Goal: Find specific page/section: Find specific page/section

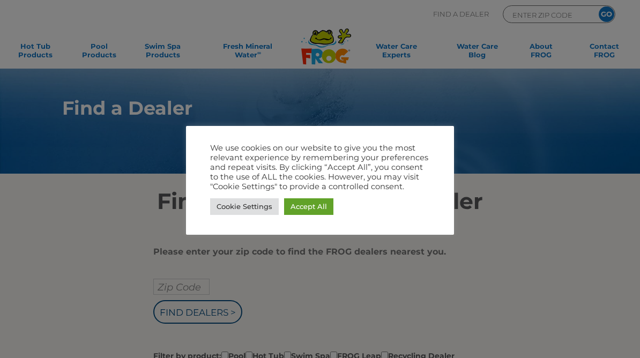
click at [313, 210] on link "Accept All" at bounding box center [308, 206] width 49 height 17
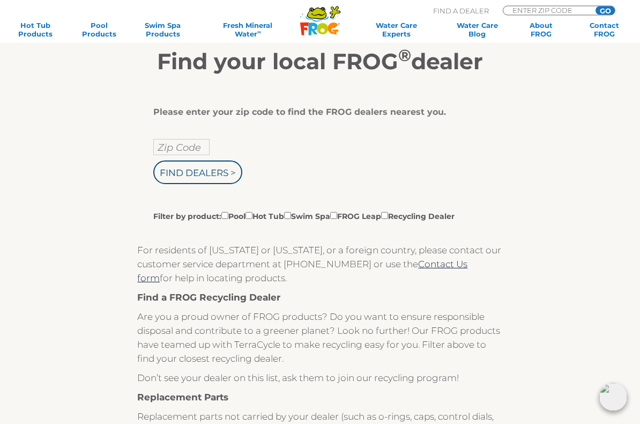
scroll to position [140, 0]
click at [204, 181] on input "Find Dealers >" at bounding box center [197, 172] width 89 height 24
click at [188, 149] on input "Zip Code" at bounding box center [181, 147] width 56 height 16
type input "ENTER ZIP CODE"
type input "93314"
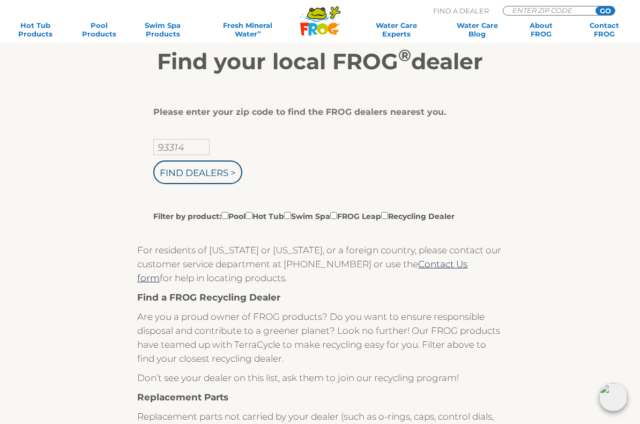
click at [221, 176] on input "Find Dealers >" at bounding box center [197, 172] width 89 height 24
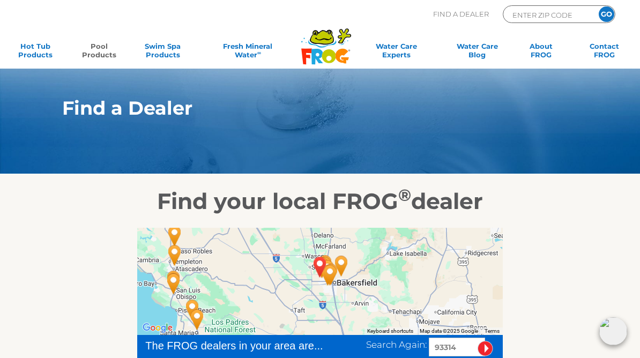
click at [99, 46] on link "Pool Products" at bounding box center [99, 52] width 49 height 21
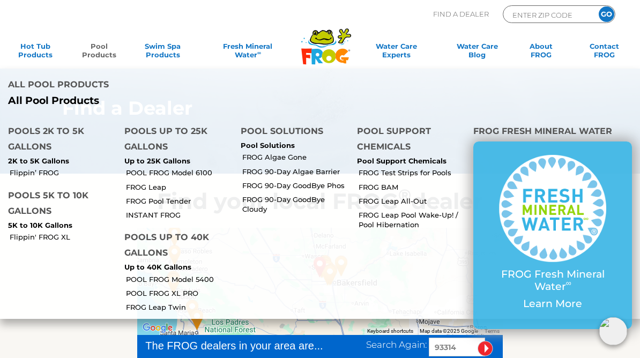
click at [48, 229] on li "Flippin' FROG XL" at bounding box center [58, 236] width 116 height 14
click at [45, 232] on link "Flippin' FROG XL" at bounding box center [63, 237] width 107 height 10
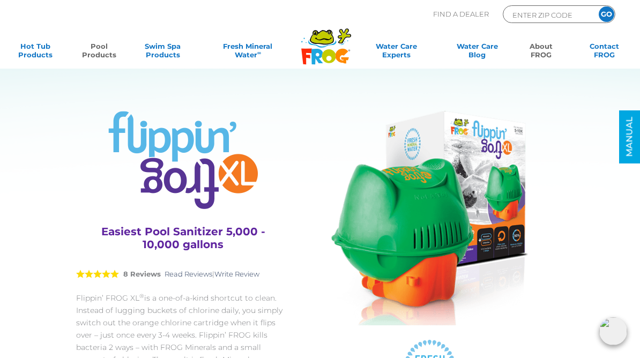
click at [546, 50] on link "About FROG" at bounding box center [540, 52] width 49 height 21
